Goal: Check status: Check status

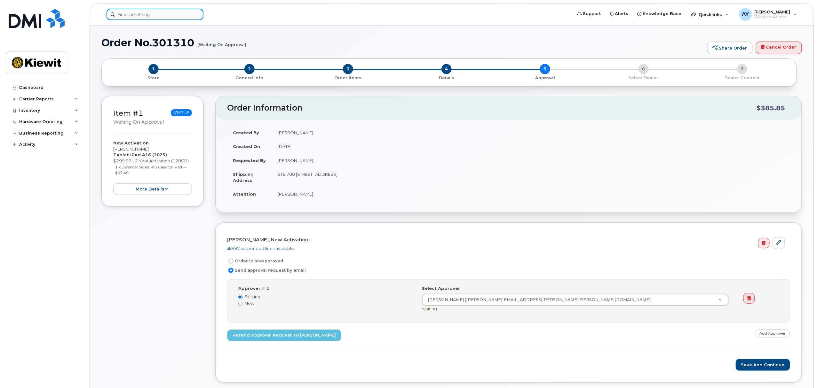
click at [147, 13] on input at bounding box center [155, 15] width 97 height 12
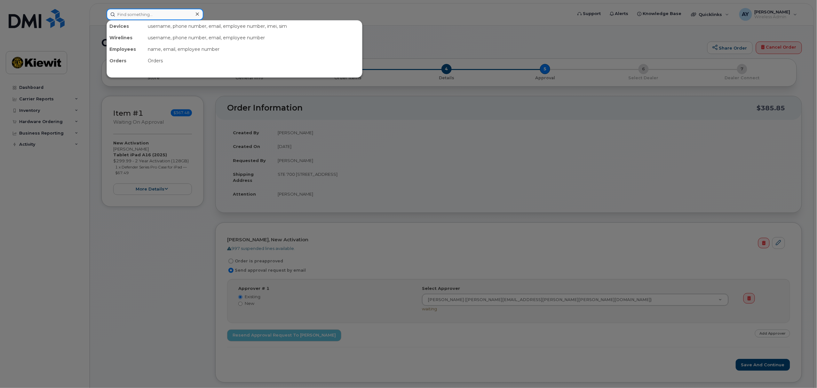
paste input "DMINC9515089"
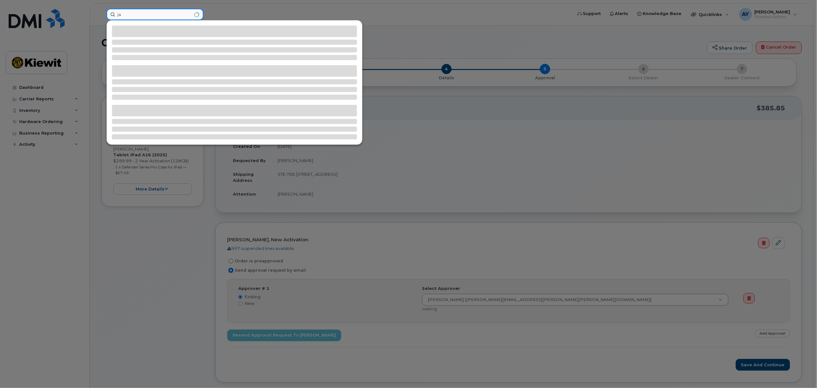
type input "j"
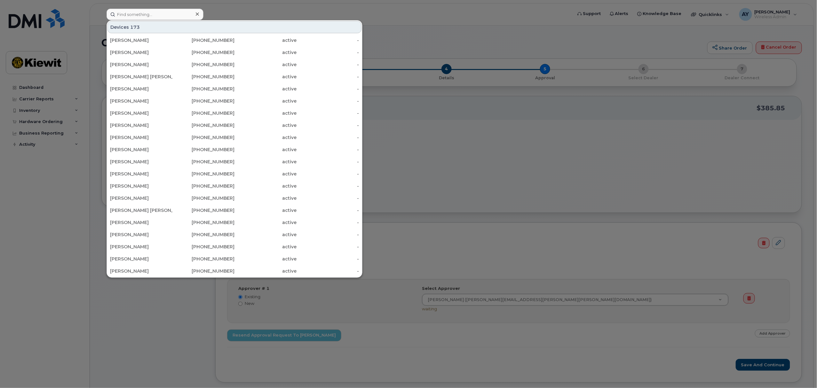
click at [9, 318] on div at bounding box center [408, 194] width 817 height 388
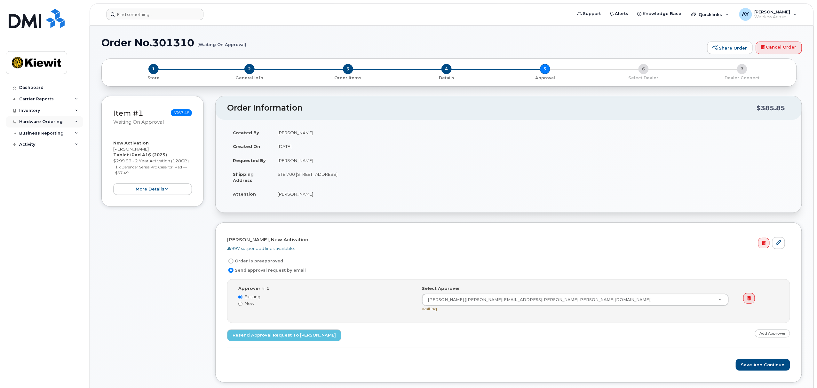
click at [58, 124] on div "Hardware Ordering" at bounding box center [41, 121] width 44 height 5
click at [31, 90] on link "Dashboard" at bounding box center [44, 88] width 77 height 12
click at [34, 89] on div "Dashboard" at bounding box center [31, 87] width 24 height 5
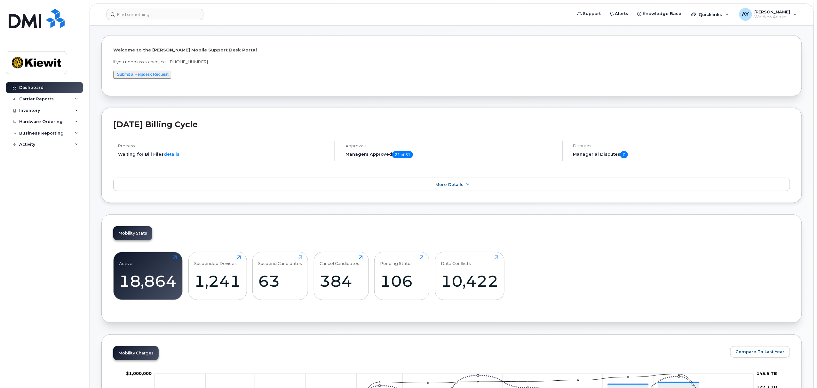
scroll to position [23, 0]
click at [40, 123] on div "Hardware Ordering" at bounding box center [41, 121] width 44 height 5
click at [36, 136] on div "Overview" at bounding box center [32, 134] width 21 height 6
click at [32, 150] on link "Orders" at bounding box center [50, 146] width 66 height 12
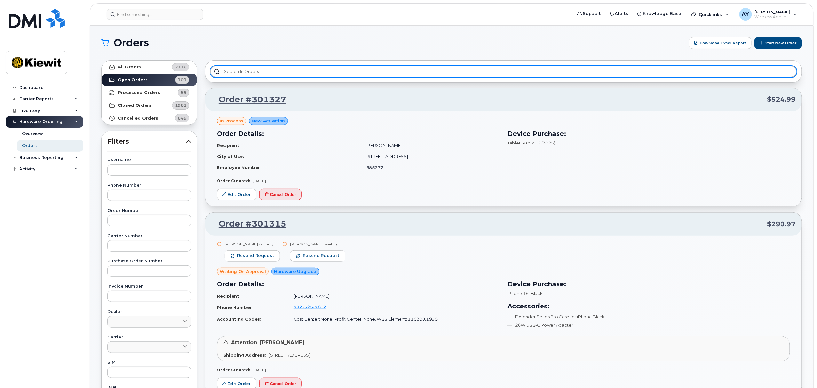
click at [296, 71] on input "text" at bounding box center [503, 72] width 586 height 12
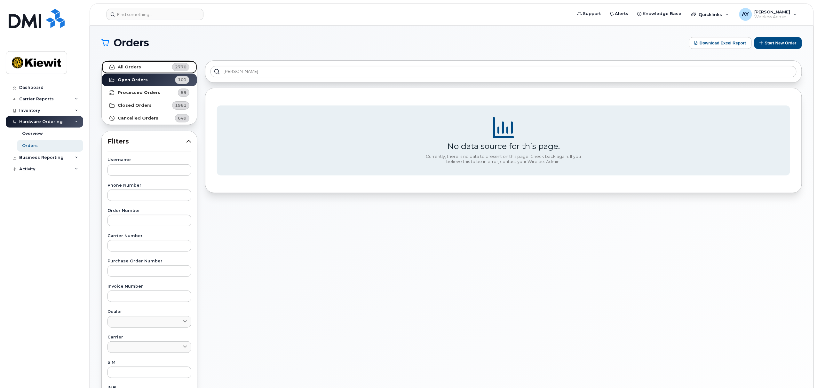
click at [157, 68] on link "All Orders 2770" at bounding box center [149, 67] width 95 height 13
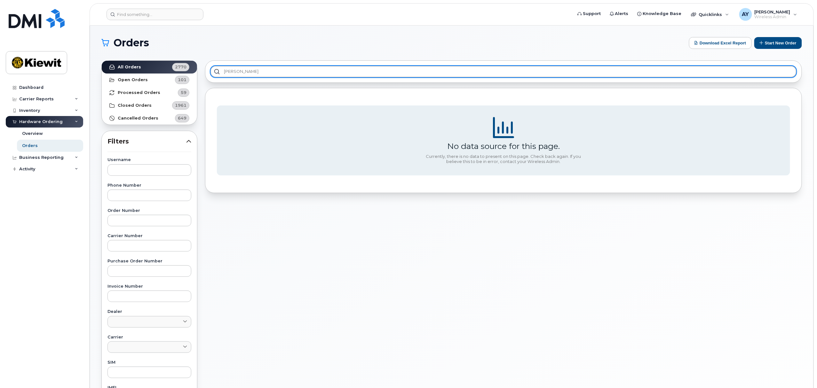
click at [262, 71] on input "plett" at bounding box center [503, 72] width 586 height 12
type input "jason plett"
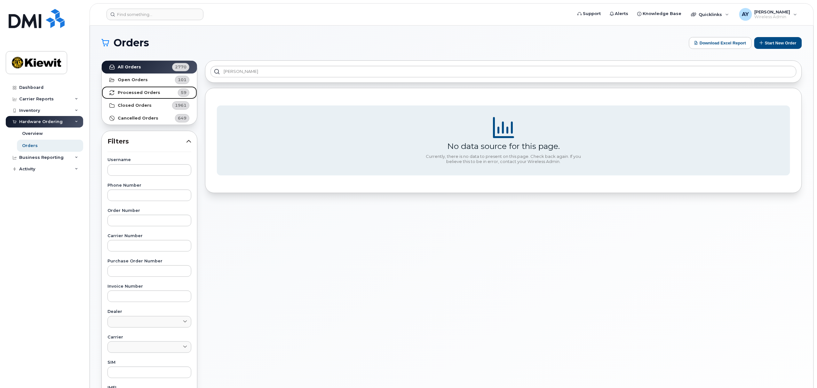
click at [149, 91] on strong "Processed Orders" at bounding box center [139, 92] width 43 height 5
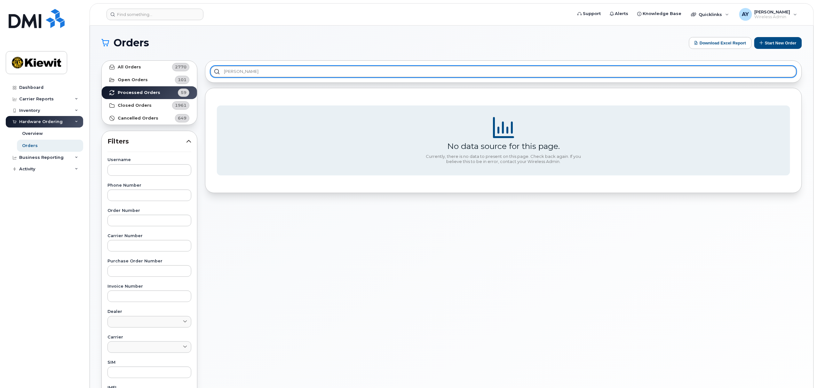
click at [240, 70] on input "jason plett" at bounding box center [503, 72] width 586 height 12
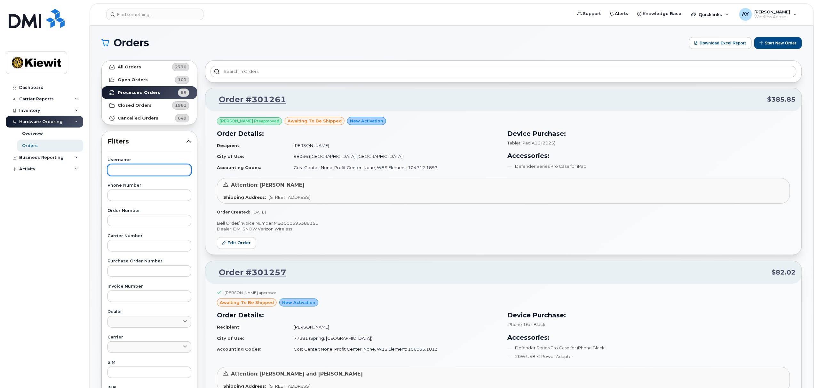
click at [138, 166] on input "text" at bounding box center [149, 170] width 84 height 12
type input "plett"
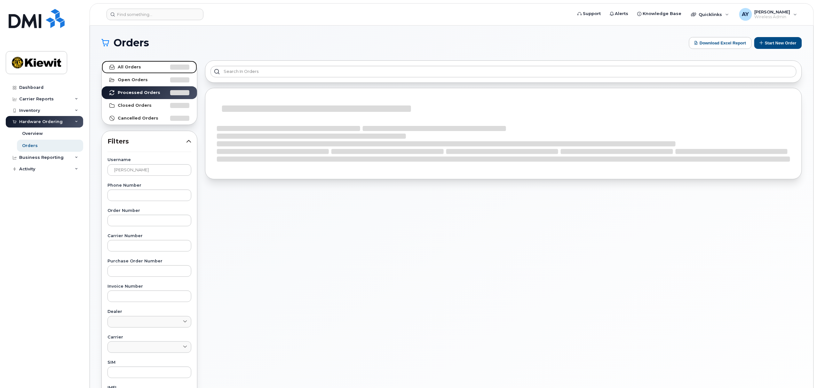
click at [130, 68] on strong "All Orders" at bounding box center [129, 67] width 23 height 5
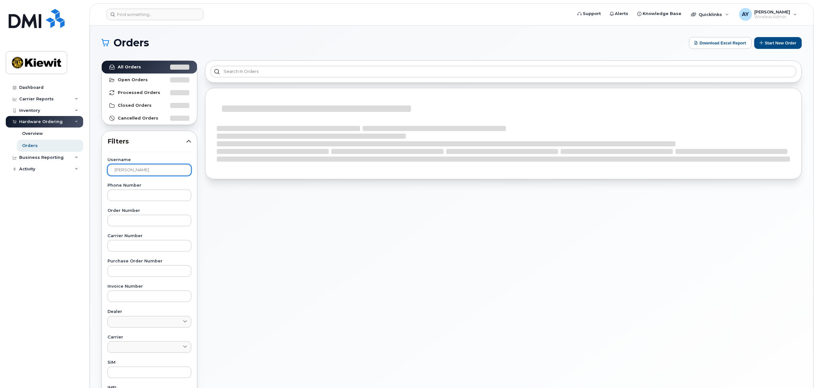
click at [137, 170] on input "plett" at bounding box center [149, 170] width 84 height 12
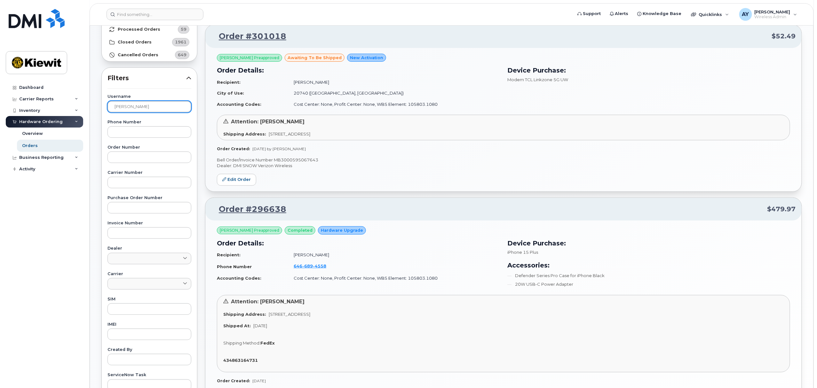
scroll to position [43, 0]
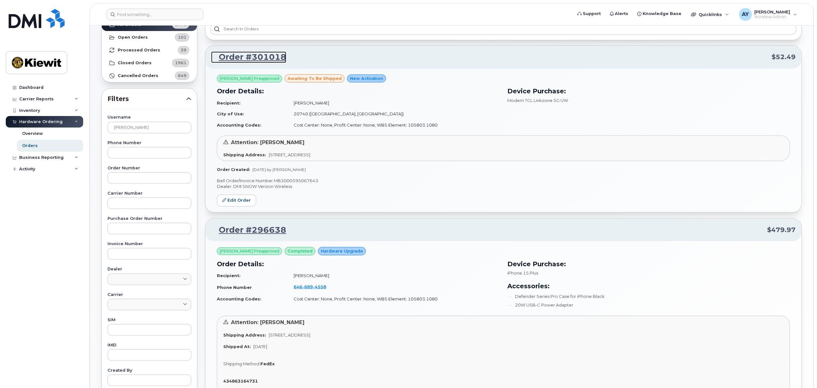
click at [280, 56] on link "Order #301018" at bounding box center [248, 58] width 75 height 12
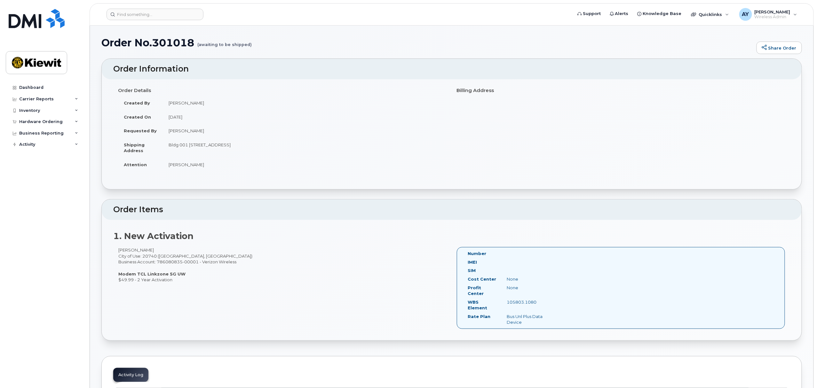
click at [170, 40] on h1 "Order No.301018 (awaiting to be shipped)" at bounding box center [427, 42] width 652 height 11
drag, startPoint x: 170, startPoint y: 40, endPoint x: 162, endPoint y: 42, distance: 8.1
click at [162, 42] on h1 "Order No.301018 (awaiting to be shipped)" at bounding box center [427, 42] width 652 height 11
drag, startPoint x: 103, startPoint y: 42, endPoint x: 192, endPoint y: 46, distance: 89.7
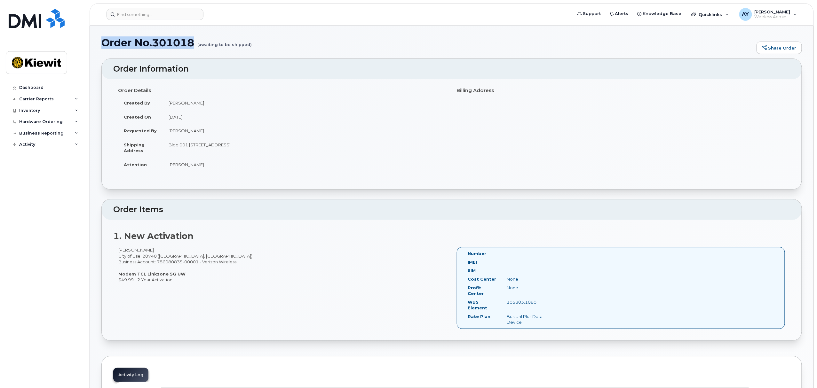
click at [192, 46] on h1 "Order No.301018 (awaiting to be shipped)" at bounding box center [427, 42] width 652 height 11
copy h1 "Order No.301018"
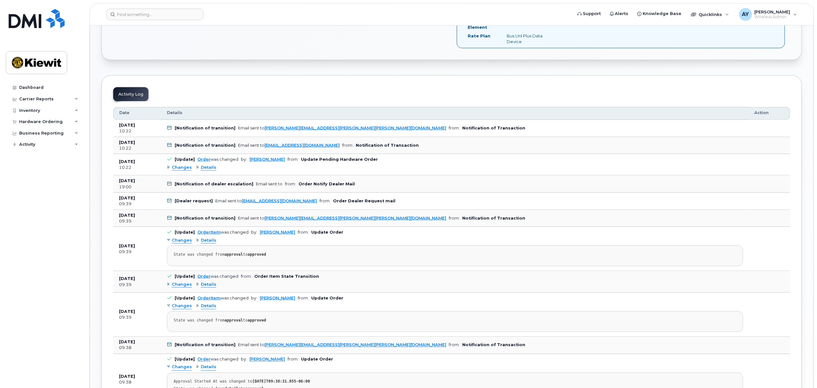
scroll to position [298, 0]
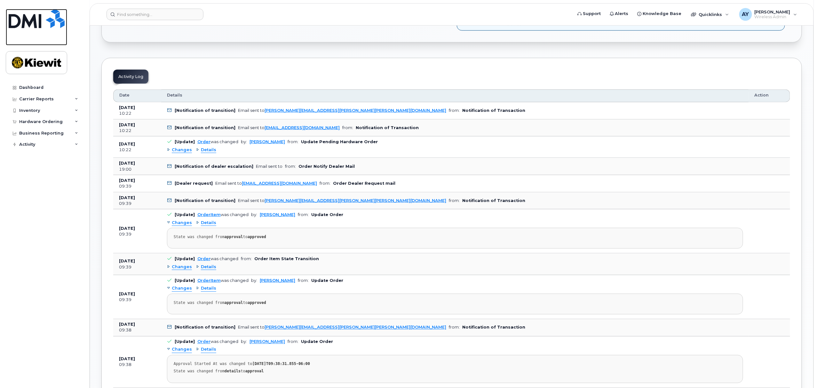
click at [23, 31] on link at bounding box center [36, 27] width 61 height 36
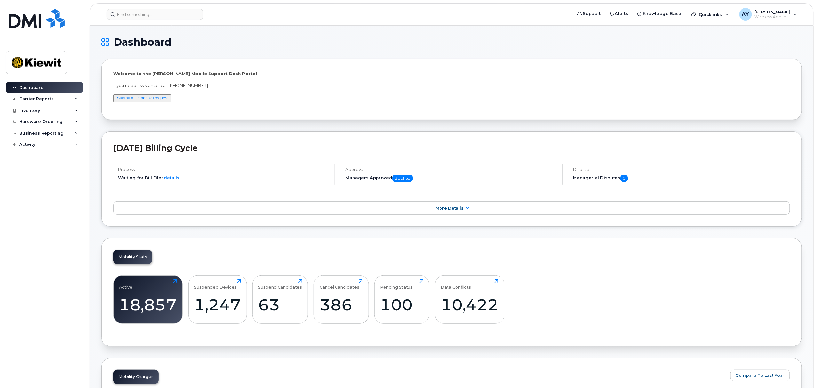
click at [56, 275] on div "Dashboard Carrier Reports Monthly Billing Data Daily Data Pooling Average Costi…" at bounding box center [45, 230] width 79 height 297
click at [66, 253] on div "Dashboard Carrier Reports Monthly Billing Data Daily Data Pooling Average Costi…" at bounding box center [45, 230] width 79 height 297
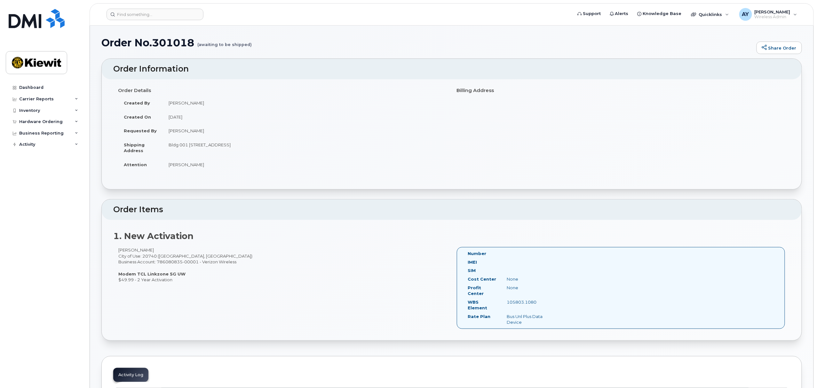
click at [80, 211] on div "Dashboard Carrier Reports Monthly Billing Data Daily Data Pooling Average Costi…" at bounding box center [45, 230] width 79 height 297
